Goal: Information Seeking & Learning: Learn about a topic

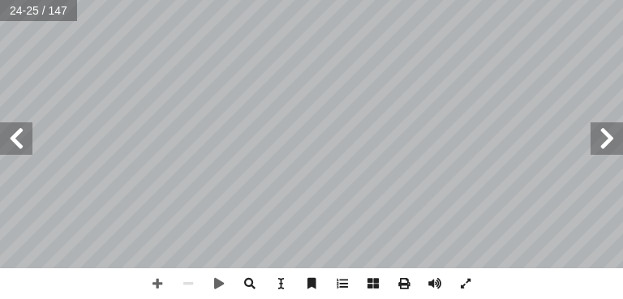
click at [607, 140] on span at bounding box center [606, 138] width 32 height 32
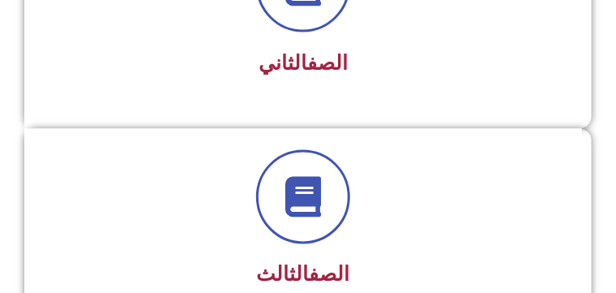
scroll to position [668, 0]
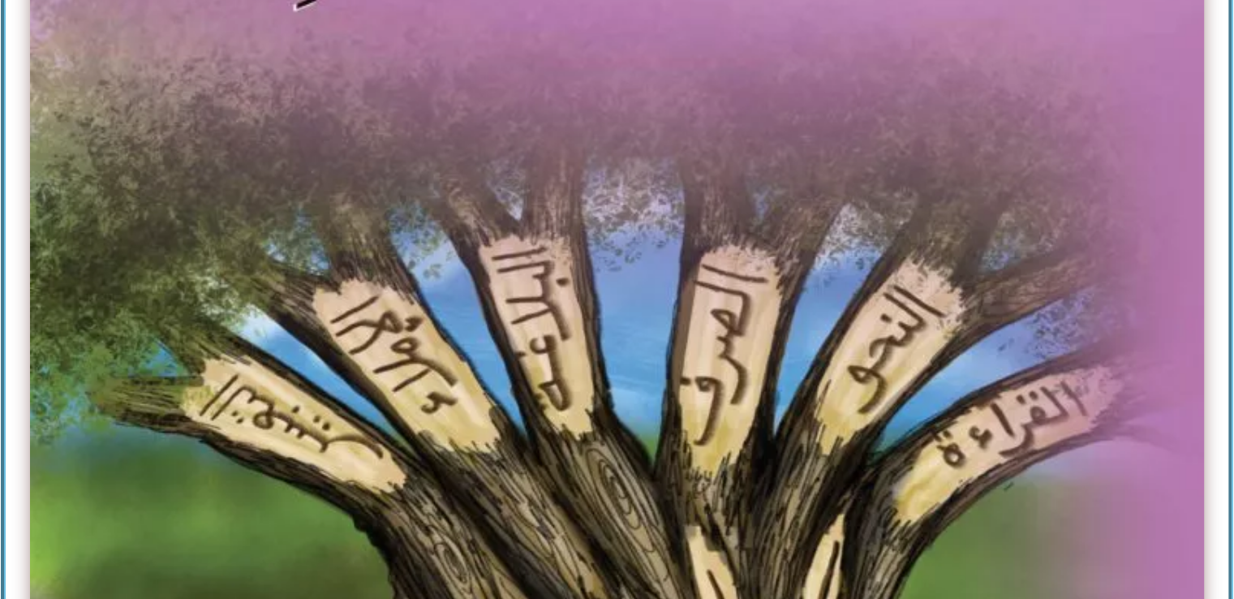
scroll to position [522, 0]
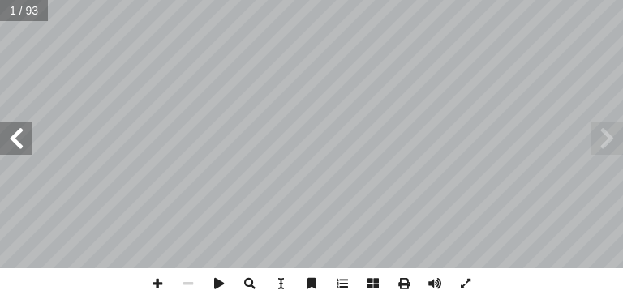
click at [29, 142] on span at bounding box center [16, 138] width 32 height 32
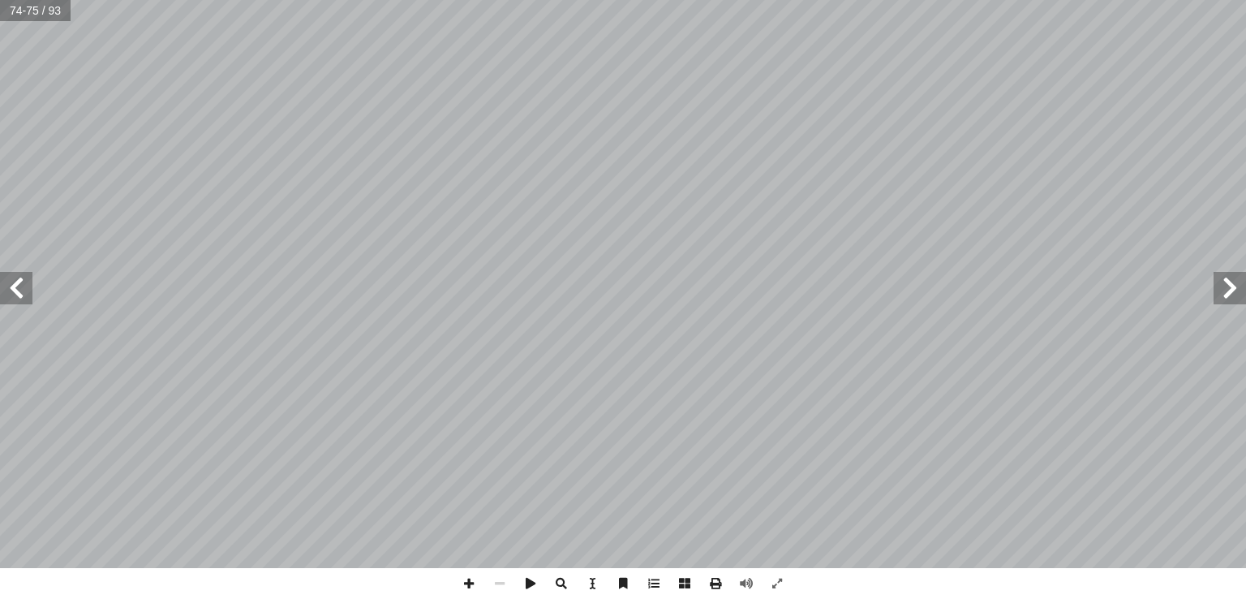
click at [622, 290] on span at bounding box center [1229, 288] width 32 height 32
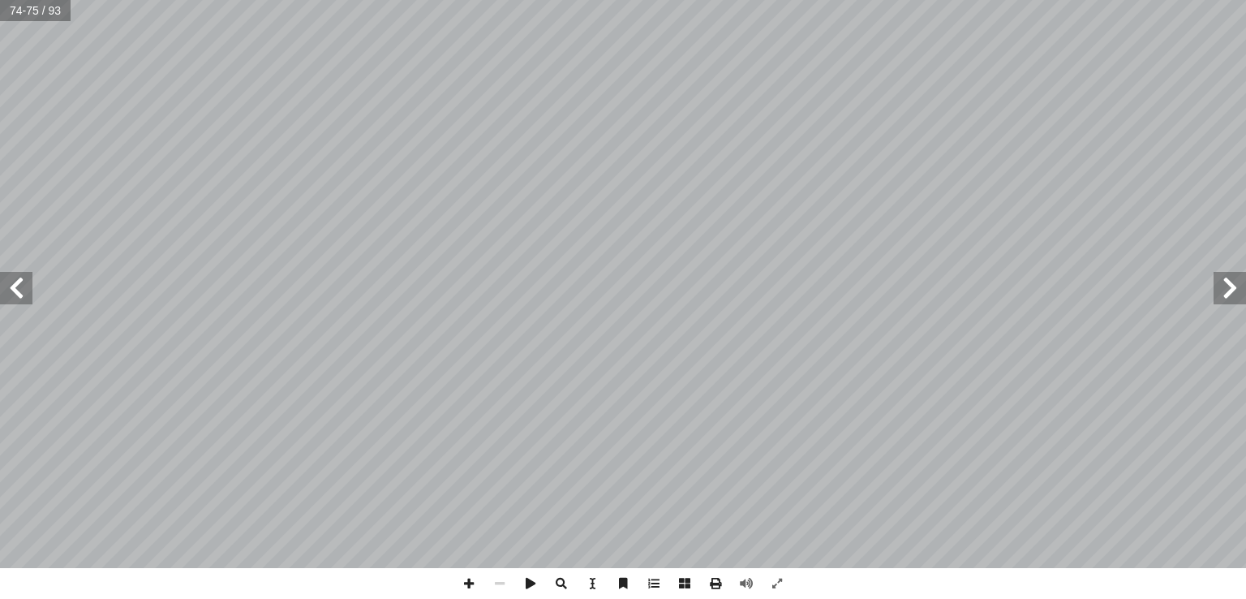
click at [622, 290] on span at bounding box center [1229, 288] width 32 height 32
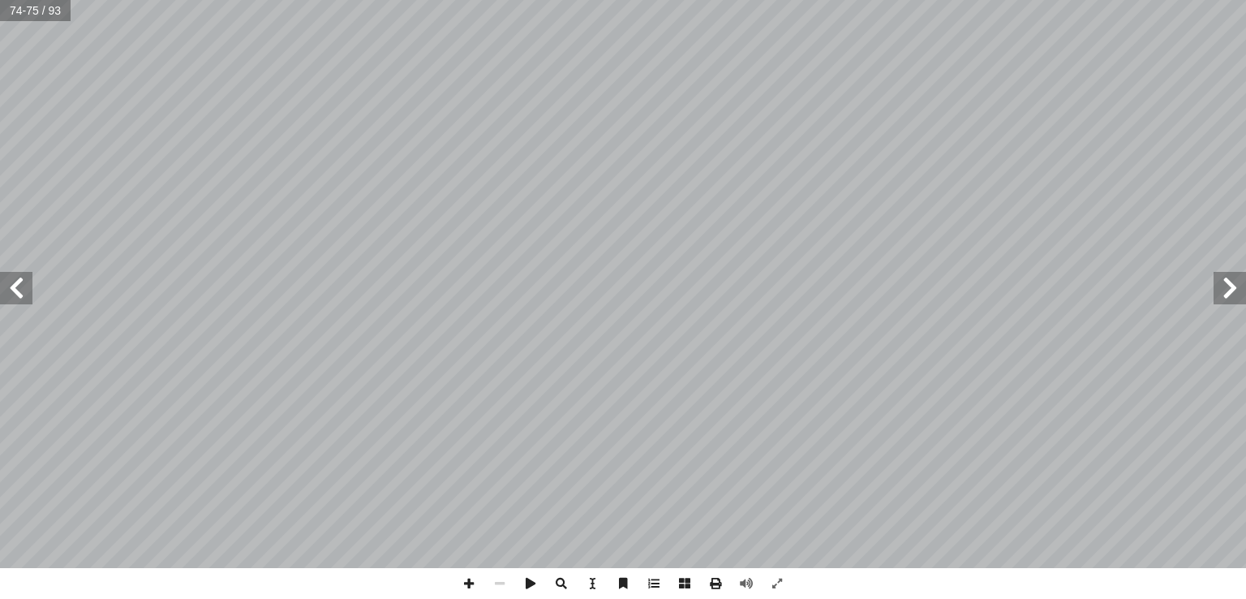
click at [622, 290] on span at bounding box center [1229, 288] width 32 height 32
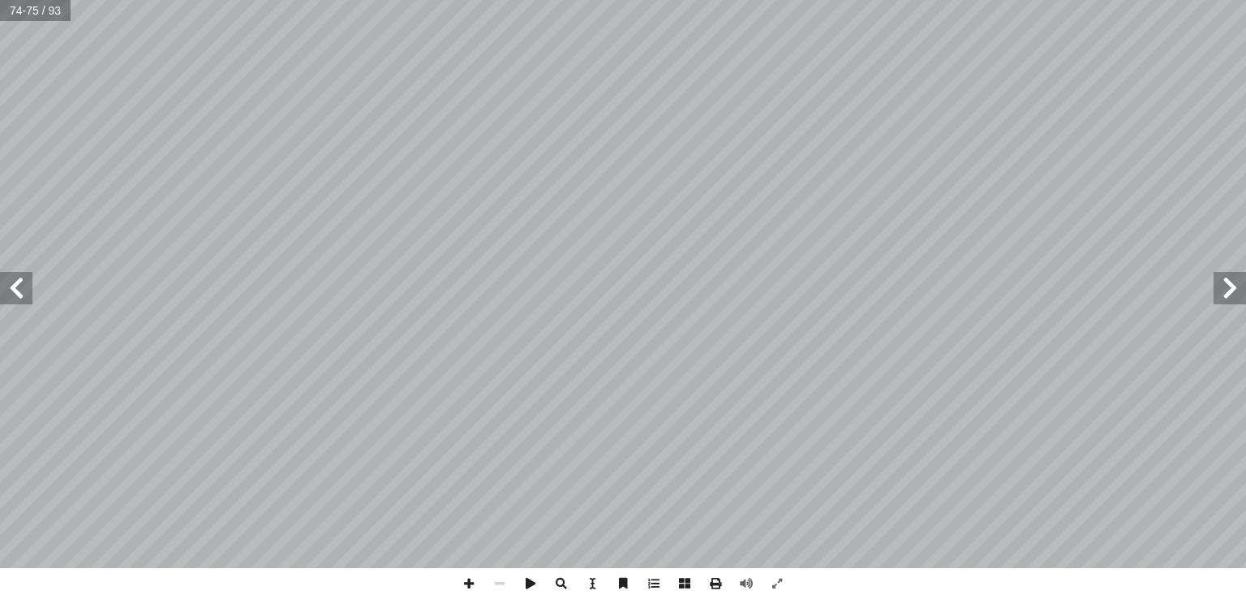
click at [622, 290] on span at bounding box center [1229, 288] width 32 height 32
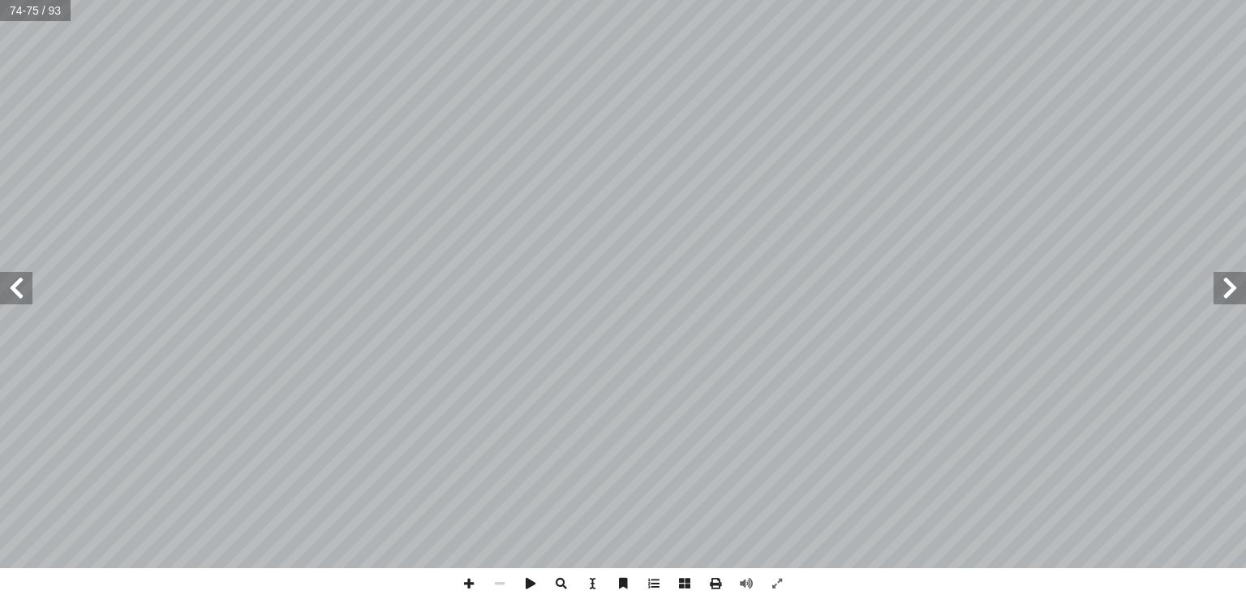
click at [622, 290] on span at bounding box center [1229, 288] width 32 height 32
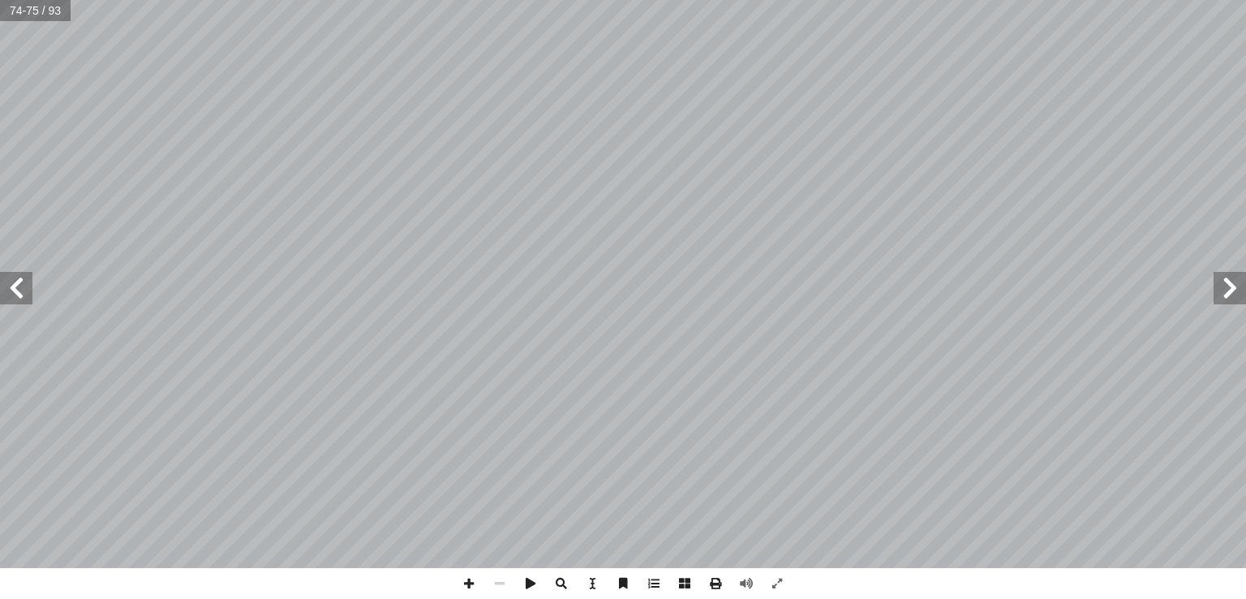
click at [622, 290] on span at bounding box center [1229, 288] width 32 height 32
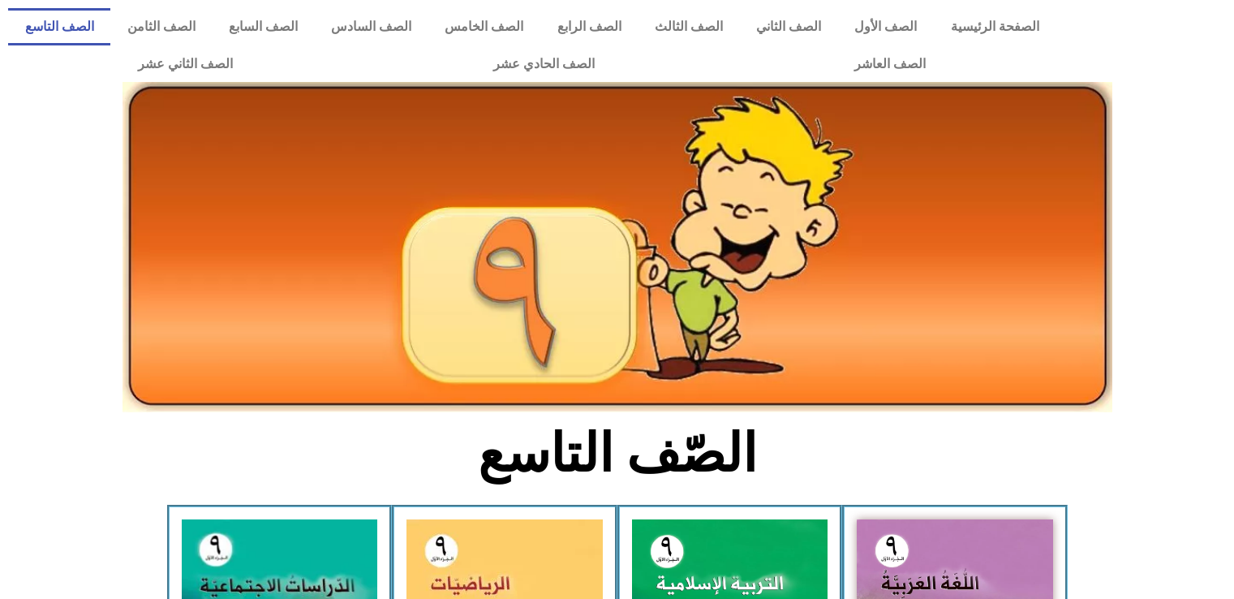
scroll to position [522, 0]
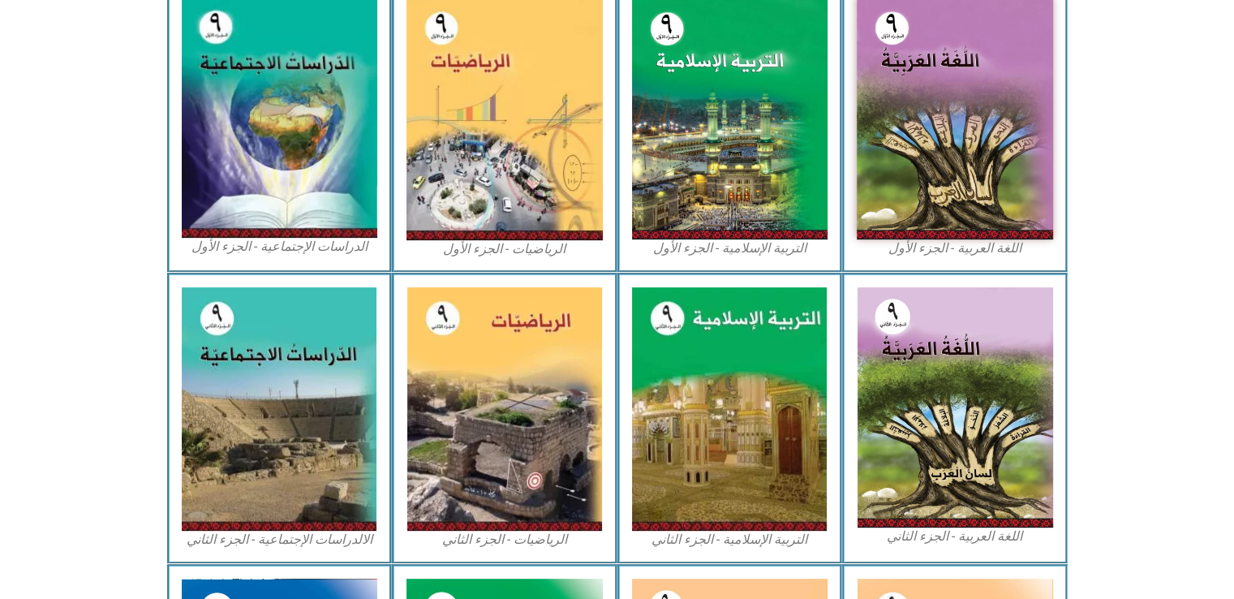
click at [916, 103] on img at bounding box center [954, 118] width 196 height 243
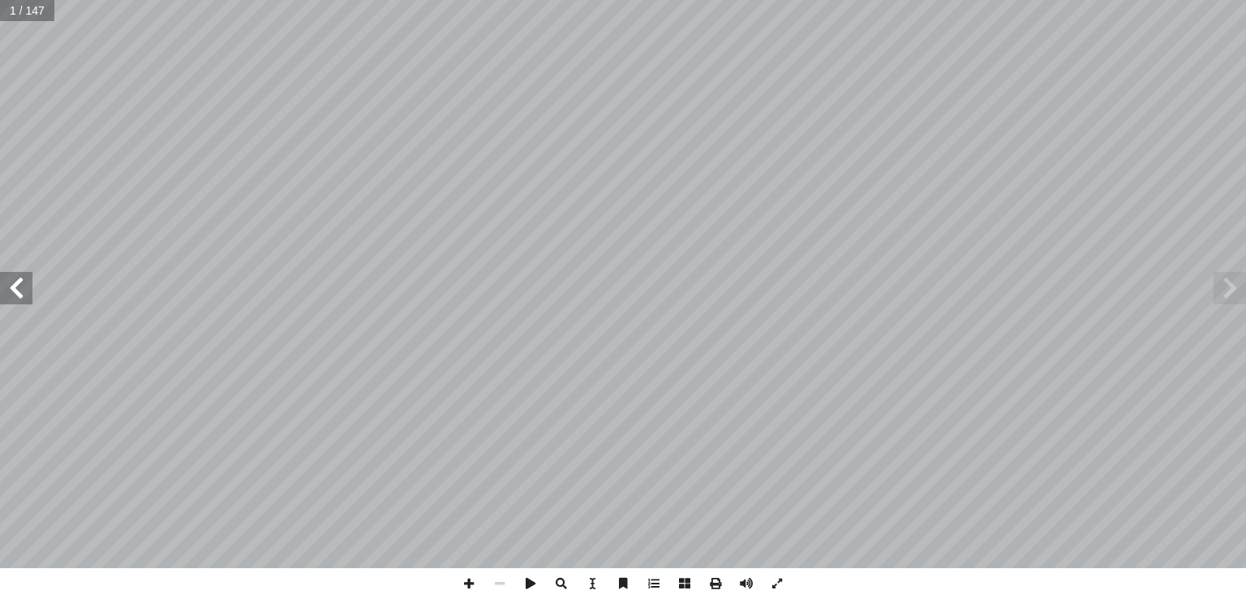
click at [27, 301] on span at bounding box center [16, 288] width 32 height 32
click at [464, 584] on span at bounding box center [468, 583] width 31 height 31
click at [289, 191] on div "مــقــدمــة : ُ د ْ ع َ ب َ ، و ِ البيان َ و ِ ة َ صاح َ الف ِ ب ِ لى صاح َ ع ُ…" at bounding box center [623, 299] width 1246 height 599
